Goal: Complete application form

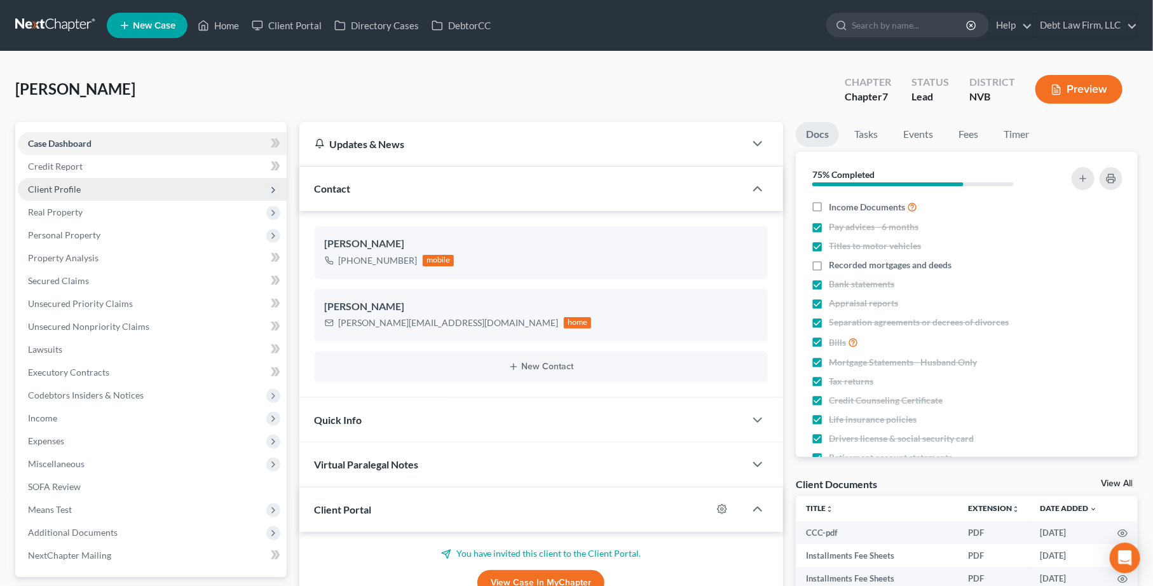
click at [93, 184] on span "Client Profile" at bounding box center [152, 189] width 269 height 23
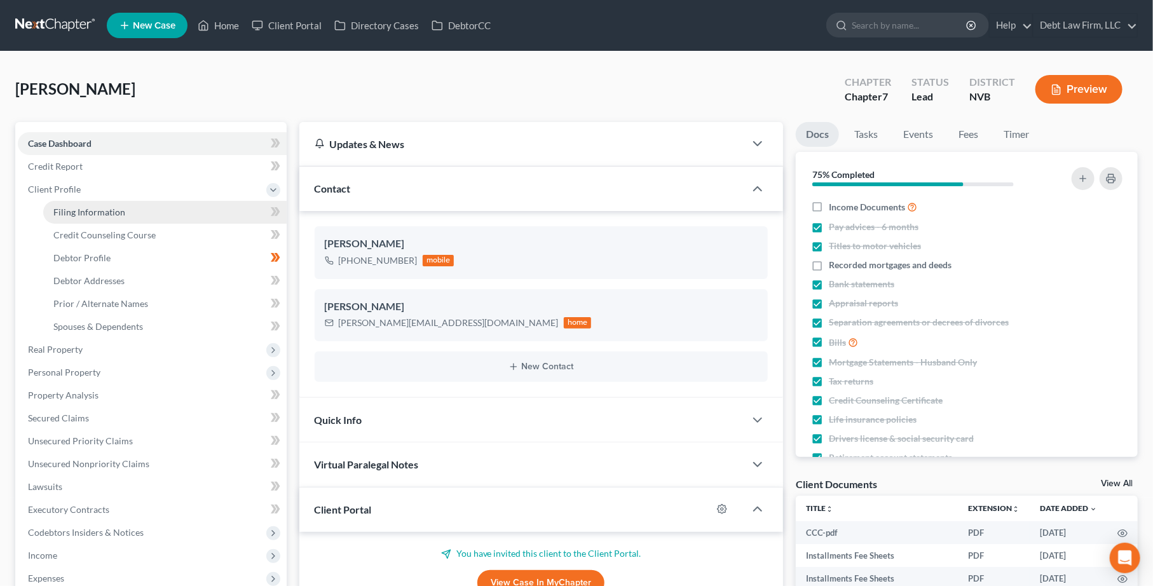
click at [116, 210] on span "Filing Information" at bounding box center [89, 212] width 72 height 11
select select "1"
select select "0"
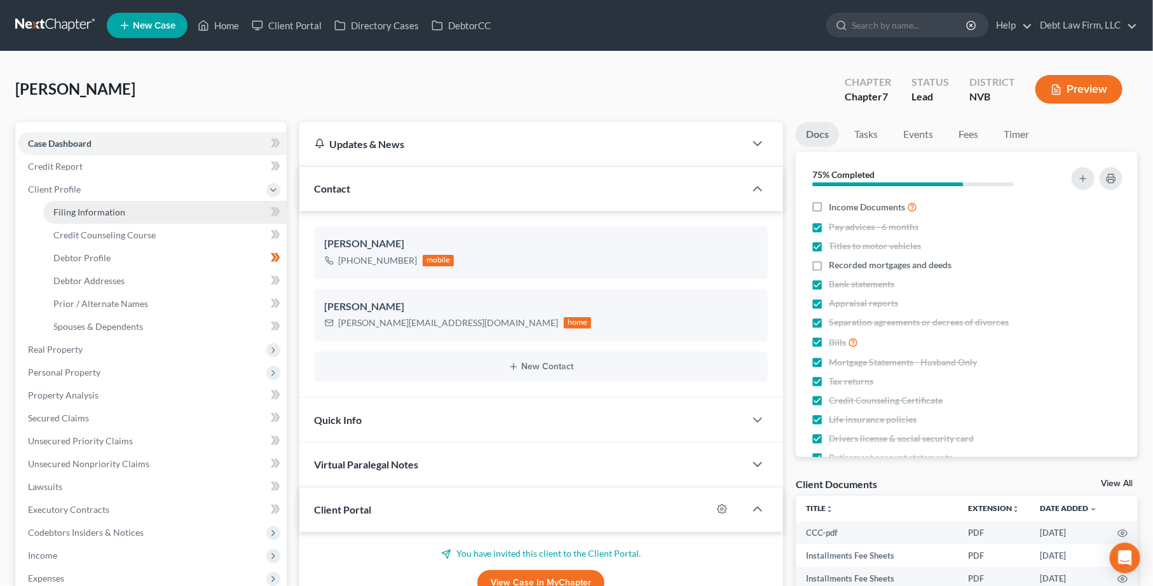
select select "10"
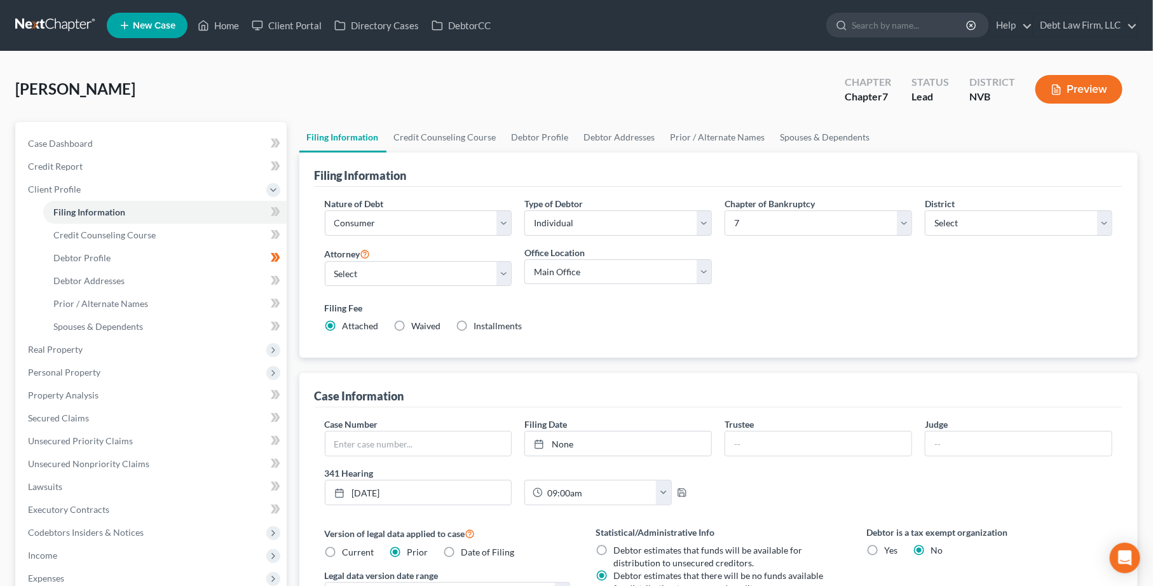
click at [954, 210] on label "District" at bounding box center [940, 203] width 30 height 13
click at [949, 226] on select "Select [US_STATE] - [GEOGRAPHIC_DATA] [US_STATE] - [GEOGRAPHIC_DATA][US_STATE] …" at bounding box center [1019, 222] width 188 height 25
select select "9"
click at [925, 210] on select "Select [US_STATE] - [GEOGRAPHIC_DATA] [US_STATE] - [GEOGRAPHIC_DATA][US_STATE] …" at bounding box center [1019, 222] width 188 height 25
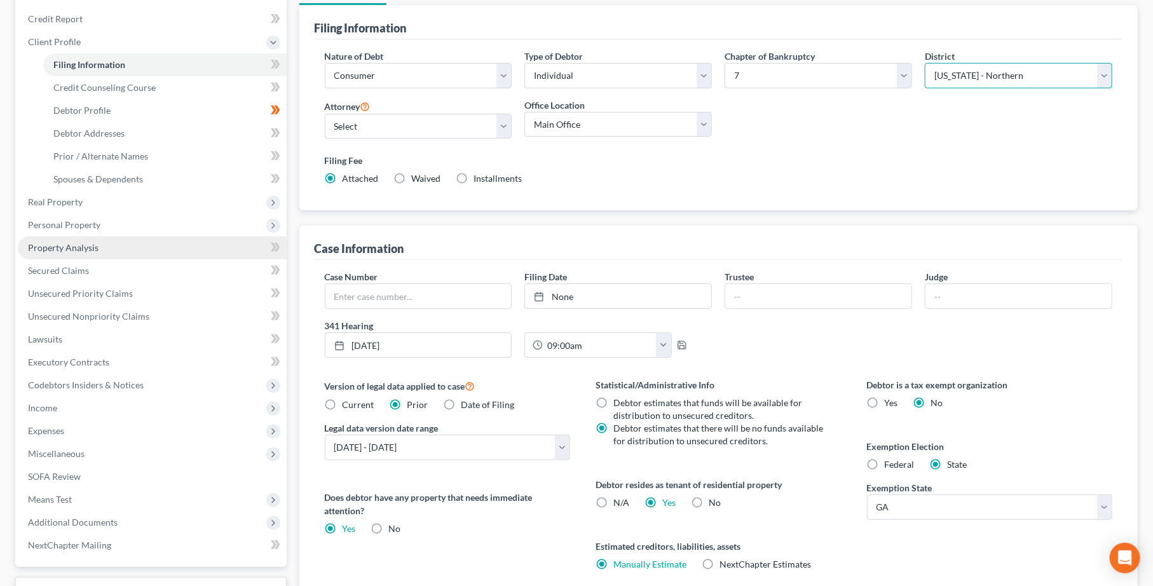
scroll to position [251, 0]
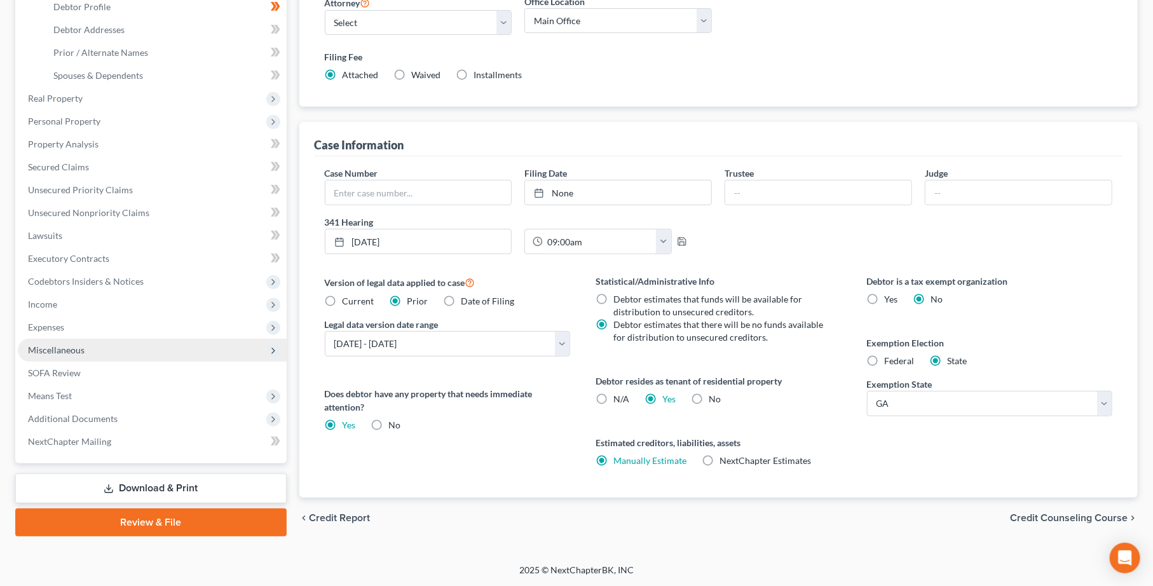
click at [180, 347] on span "Miscellaneous" at bounding box center [152, 350] width 269 height 23
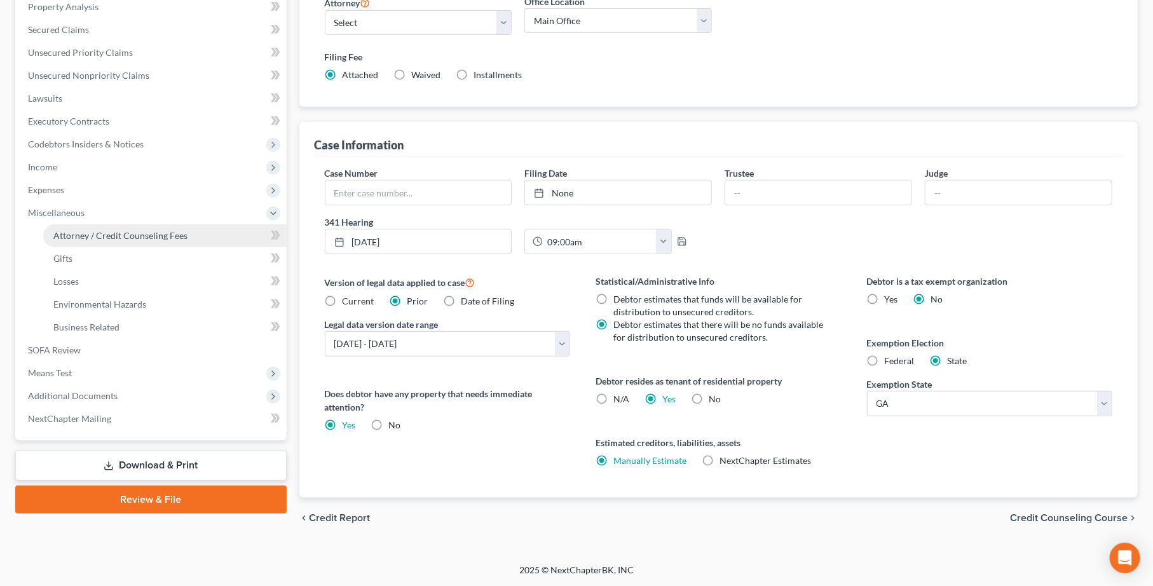
click at [176, 233] on span "Attorney / Credit Counseling Fees" at bounding box center [120, 235] width 134 height 11
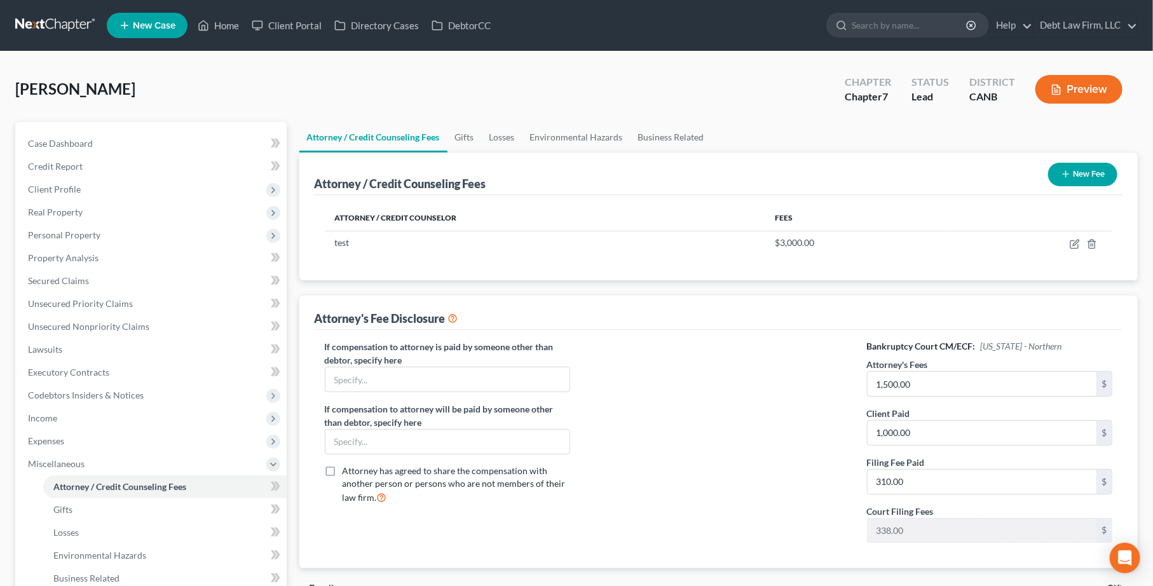
click at [1081, 89] on button "Preview" at bounding box center [1078, 89] width 87 height 29
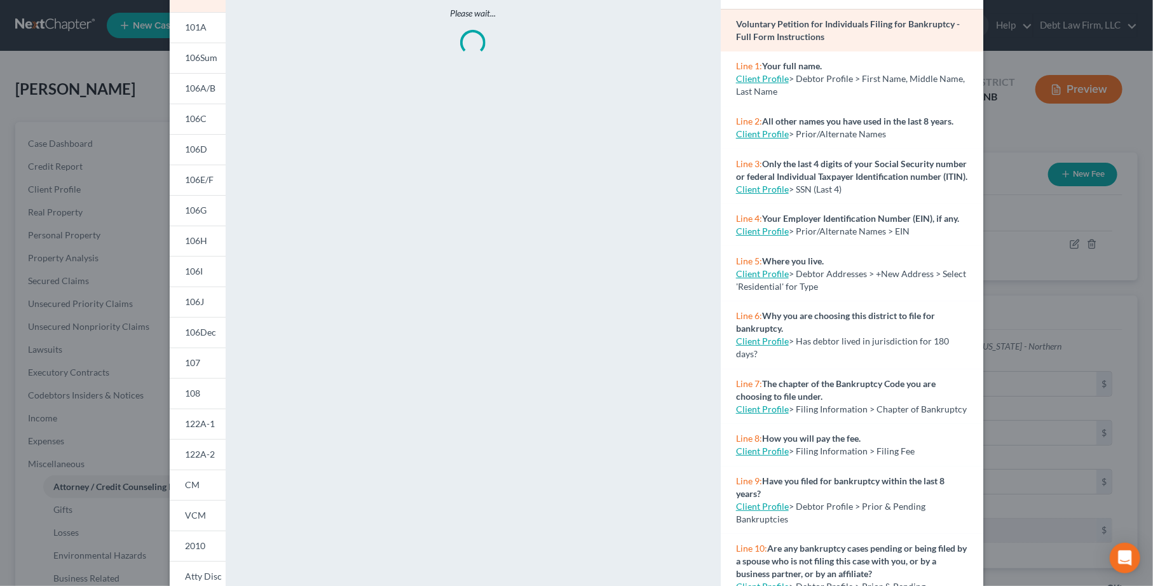
scroll to position [141, 0]
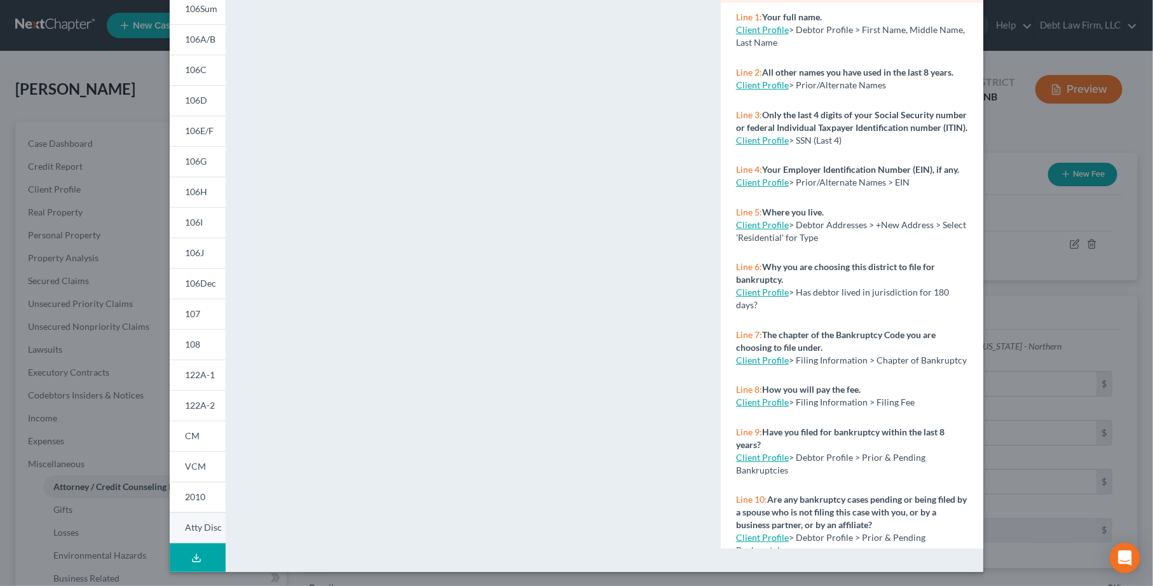
click at [189, 526] on span "Atty Disc" at bounding box center [203, 527] width 37 height 11
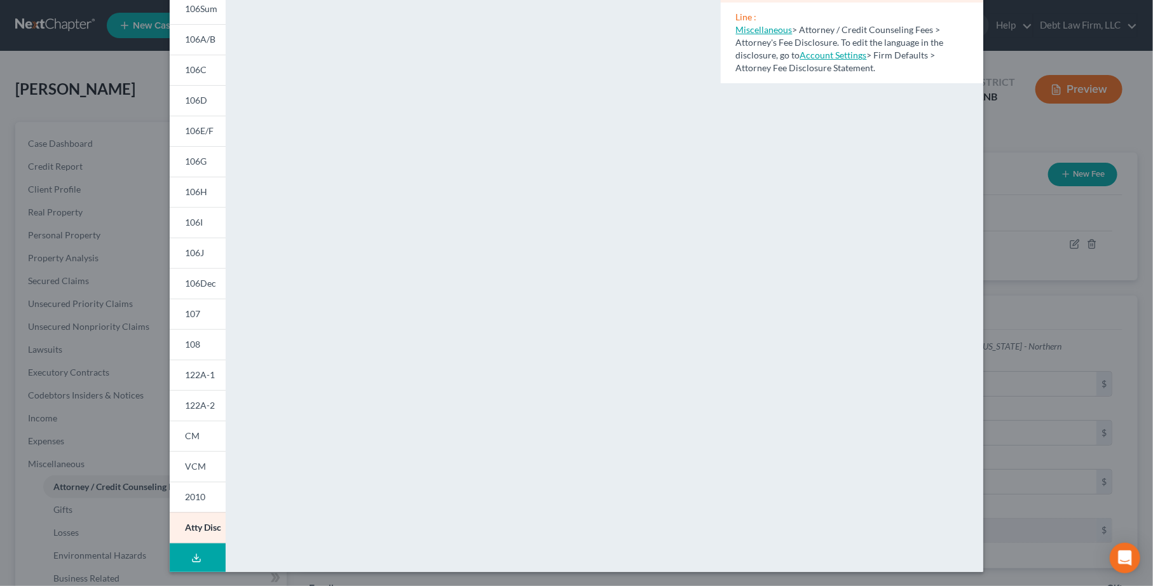
click at [1020, 268] on div "Petition Preview Attorney's Disclosure of Compensation × 101 101A 106Sum 106A/B…" at bounding box center [576, 293] width 1153 height 586
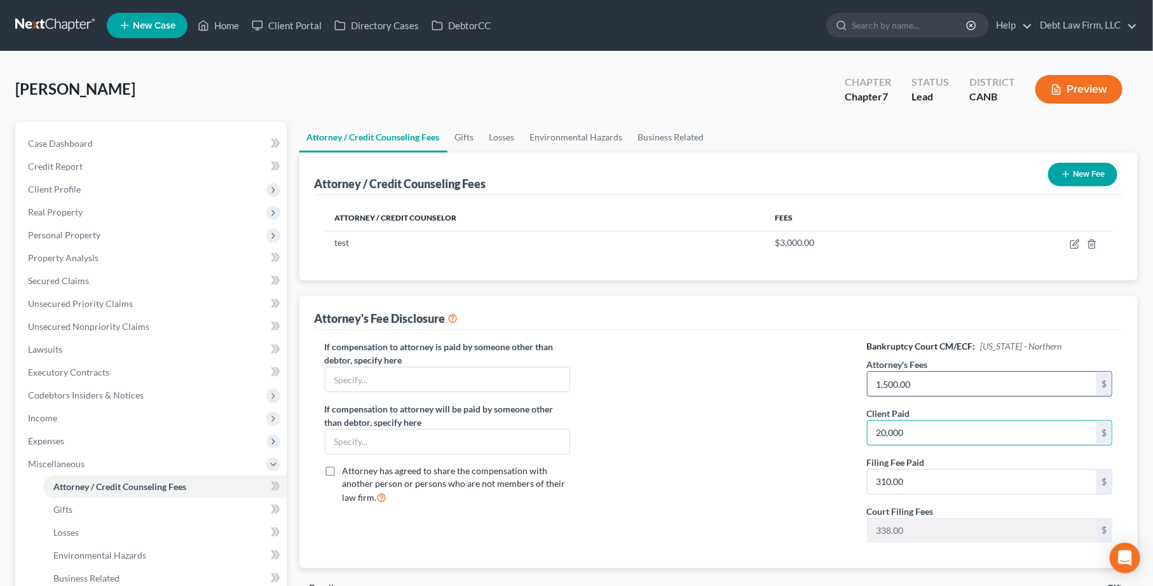
type input "20,000"
click at [1006, 395] on input "1,500.00" at bounding box center [982, 384] width 229 height 24
type input "20,000"
click at [1093, 85] on button "Preview" at bounding box center [1078, 89] width 87 height 29
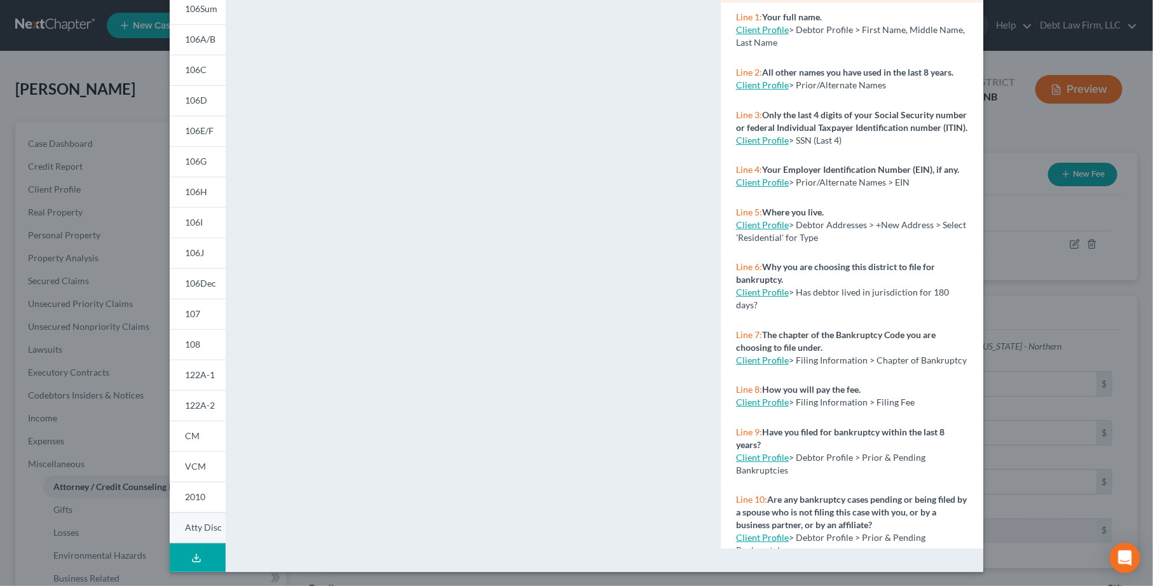
click at [205, 523] on span "Atty Disc" at bounding box center [203, 527] width 37 height 11
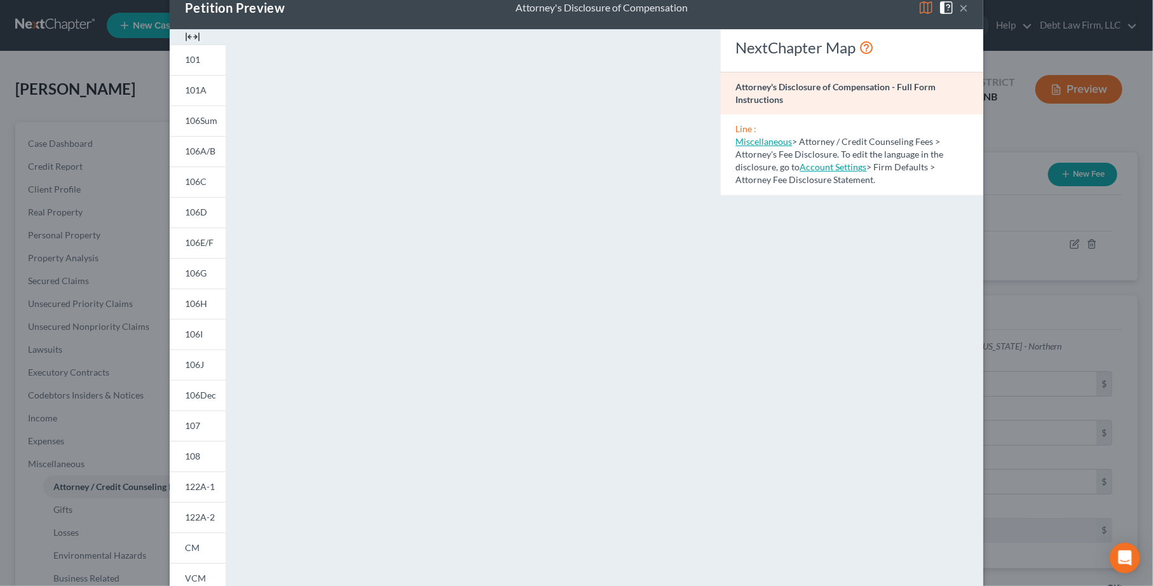
scroll to position [0, 0]
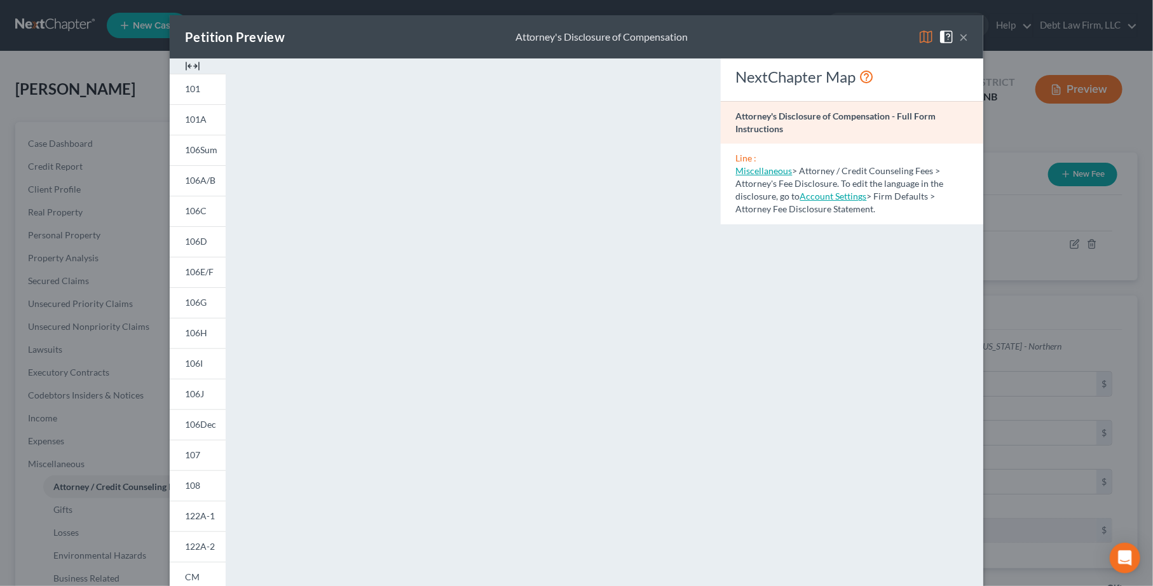
click at [1007, 322] on div "Petition Preview Attorney's Disclosure of Compensation × 101 101A 106Sum 106A/B…" at bounding box center [576, 293] width 1153 height 586
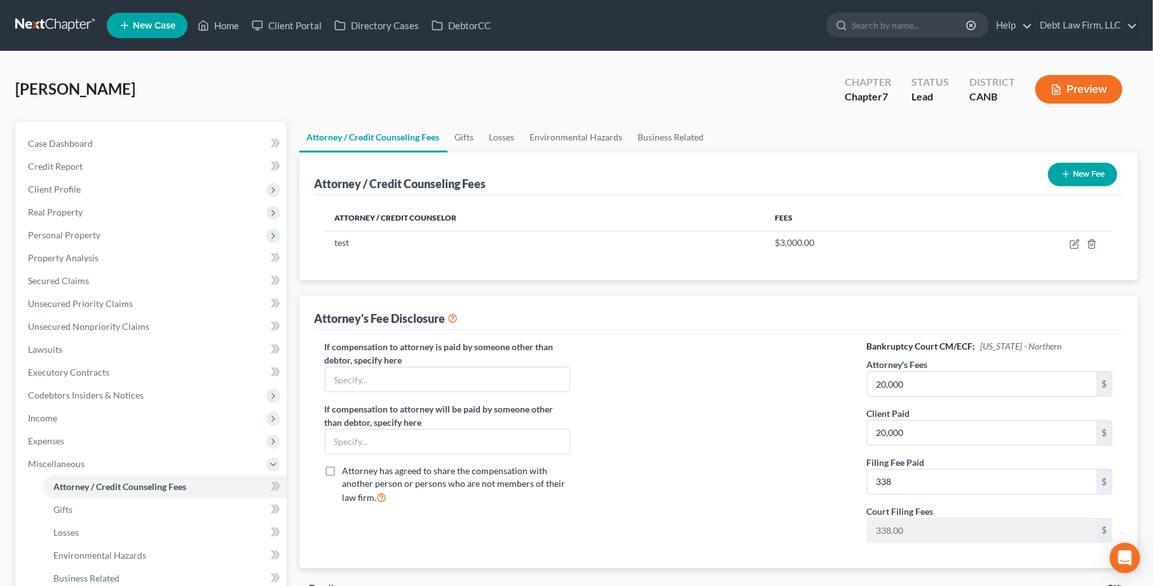
click at [964, 454] on div "Bankruptcy Court CM/ECF: [US_STATE] - Northern Attorney's Fees 20,000 $ Client …" at bounding box center [989, 446] width 271 height 213
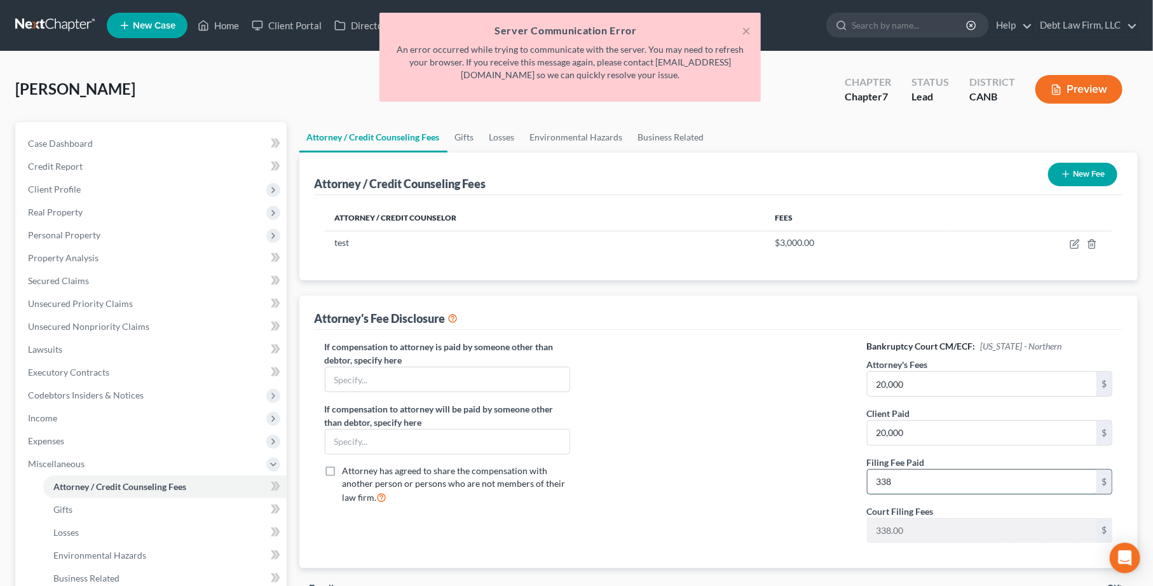
click at [901, 476] on input "338" at bounding box center [982, 482] width 229 height 24
click at [901, 478] on input "338" at bounding box center [982, 482] width 229 height 24
type input "338.00"
click at [848, 469] on div at bounding box center [718, 446] width 271 height 213
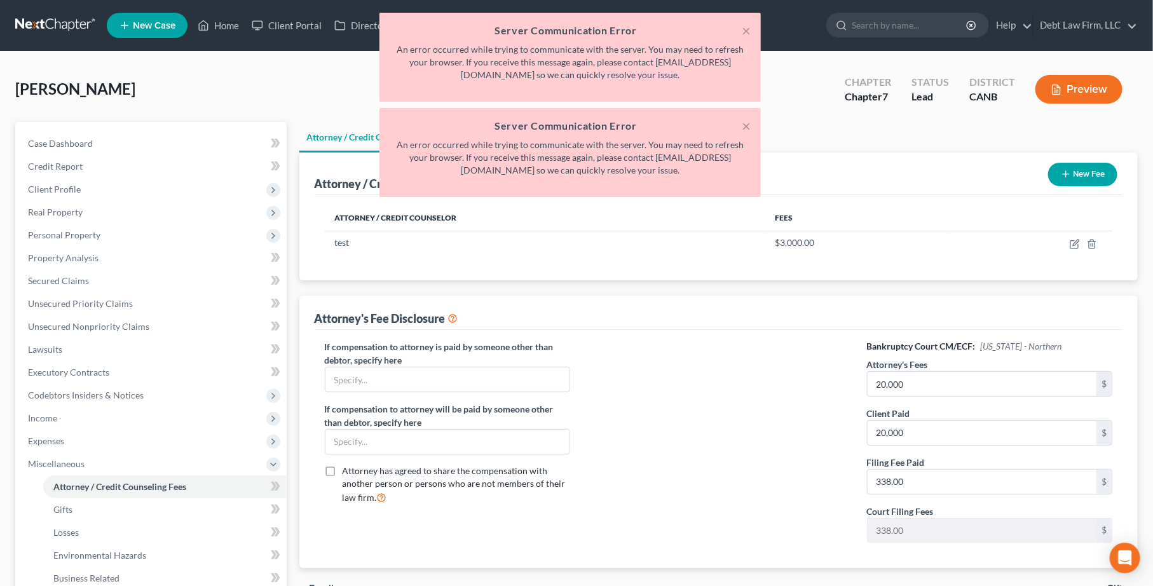
click at [1074, 90] on div "× Server Communication Error An error occurred while trying to communicate with…" at bounding box center [570, 108] width 1153 height 191
click at [742, 35] on button "×" at bounding box center [746, 30] width 9 height 15
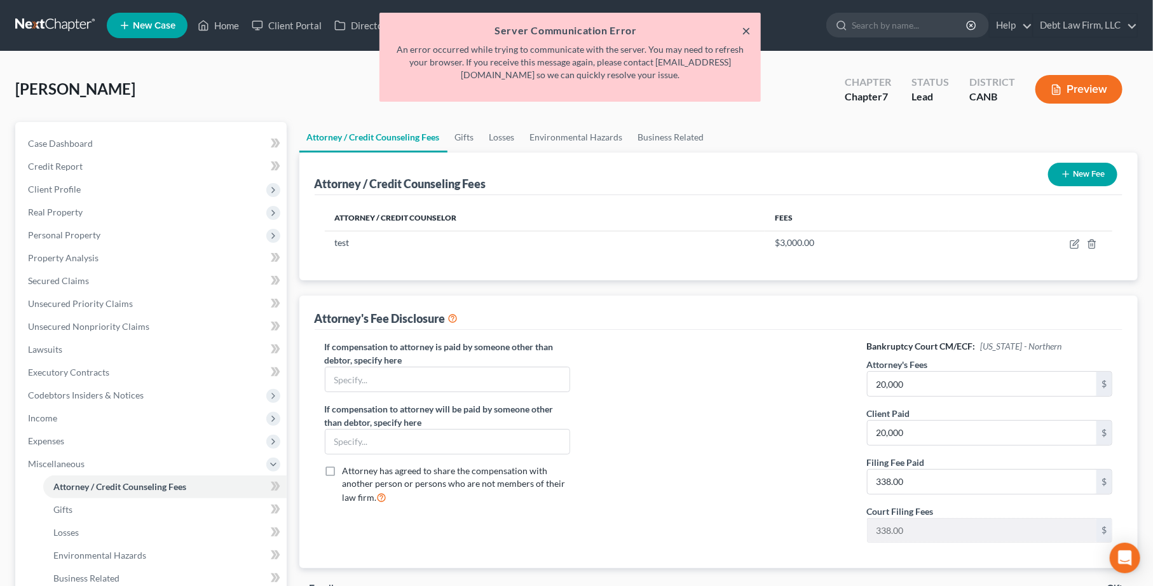
click at [743, 33] on button "×" at bounding box center [746, 30] width 9 height 15
